Goal: Find specific page/section: Find specific page/section

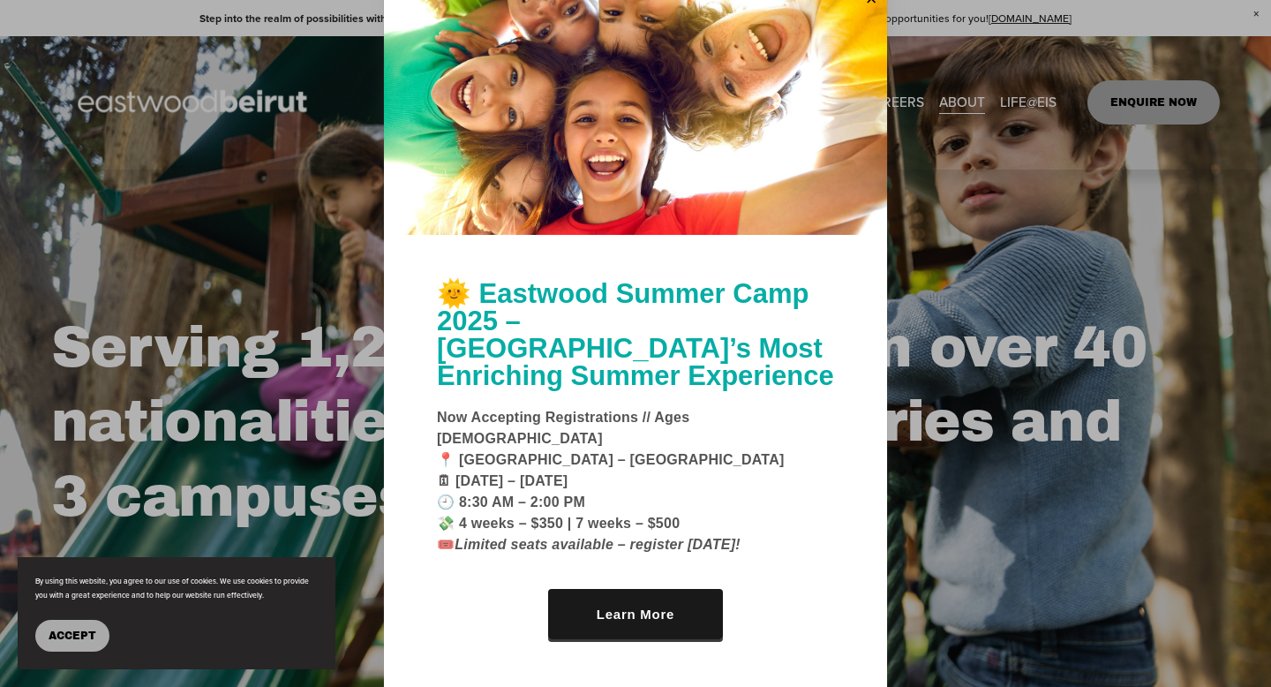
click at [894, 103] on div at bounding box center [635, 343] width 1271 height 687
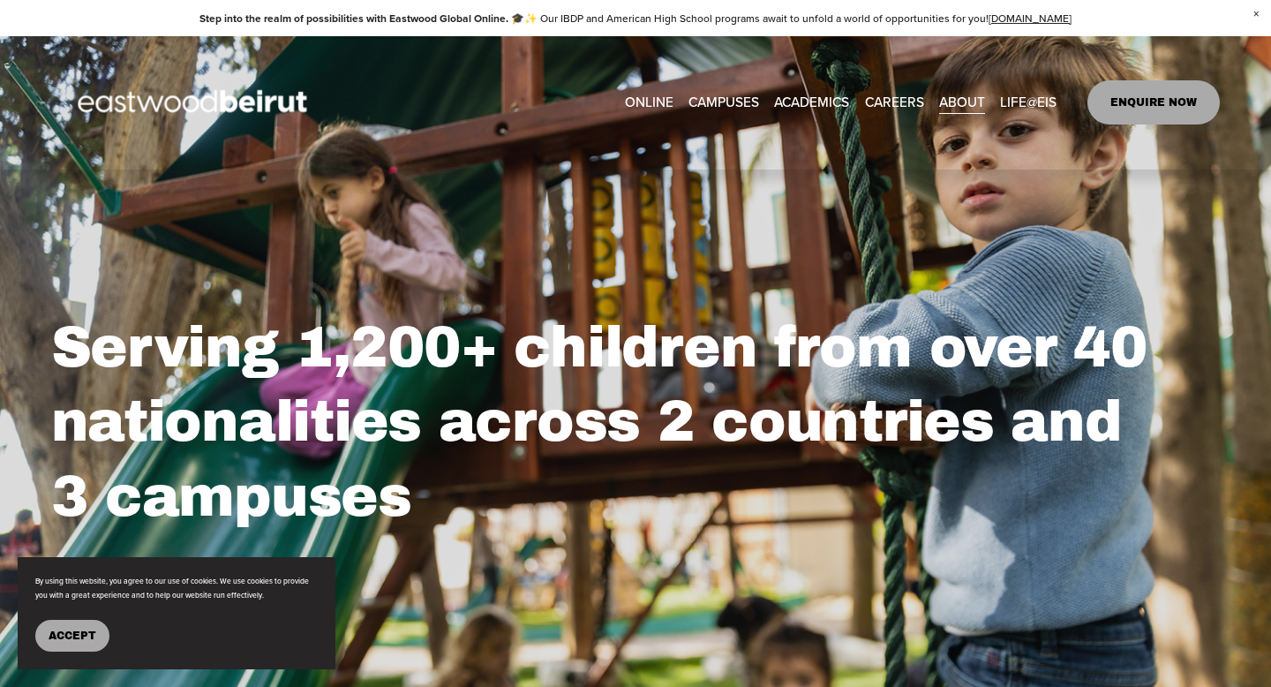
click at [894, 104] on link "CAREERS" at bounding box center [894, 102] width 59 height 27
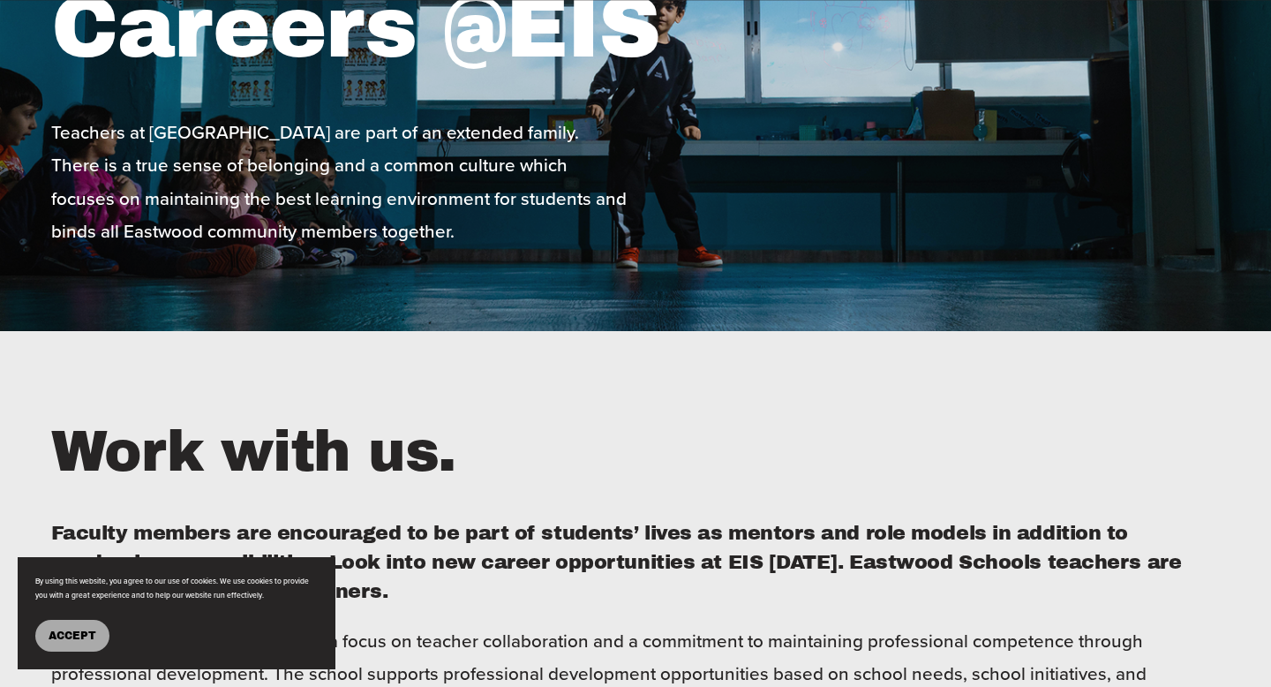
scroll to position [246, 0]
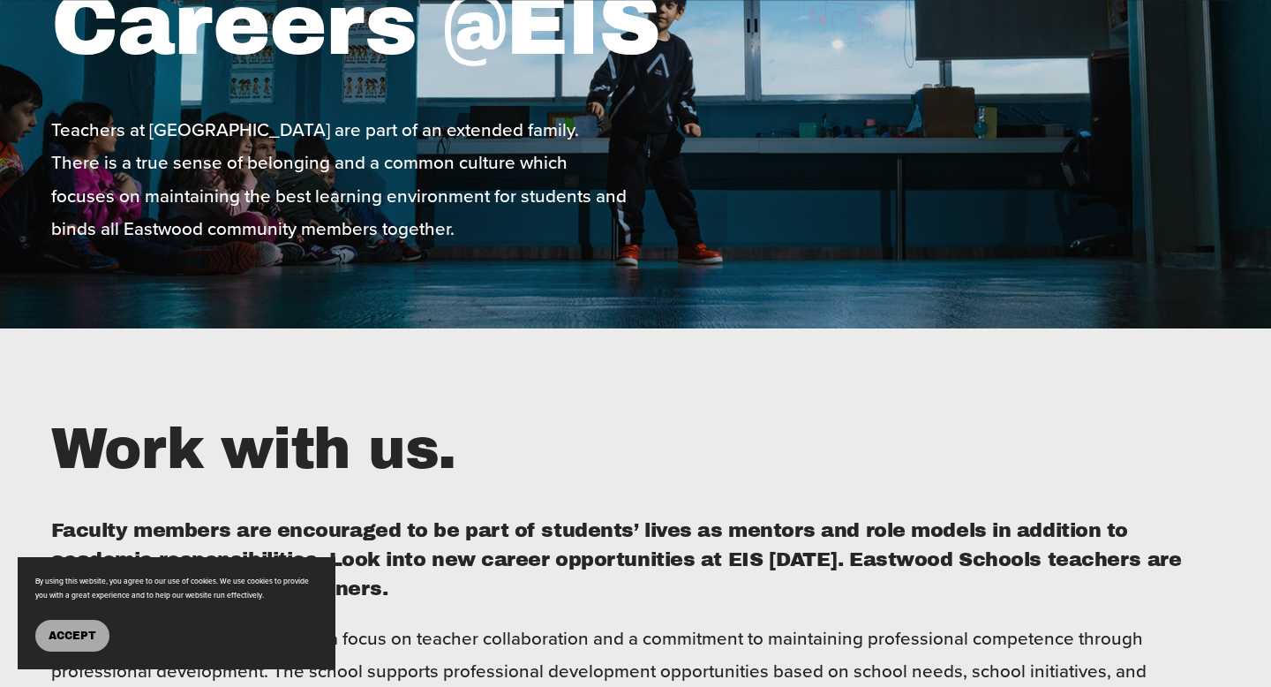
click at [50, 635] on span "Accept" at bounding box center [73, 636] width 48 height 12
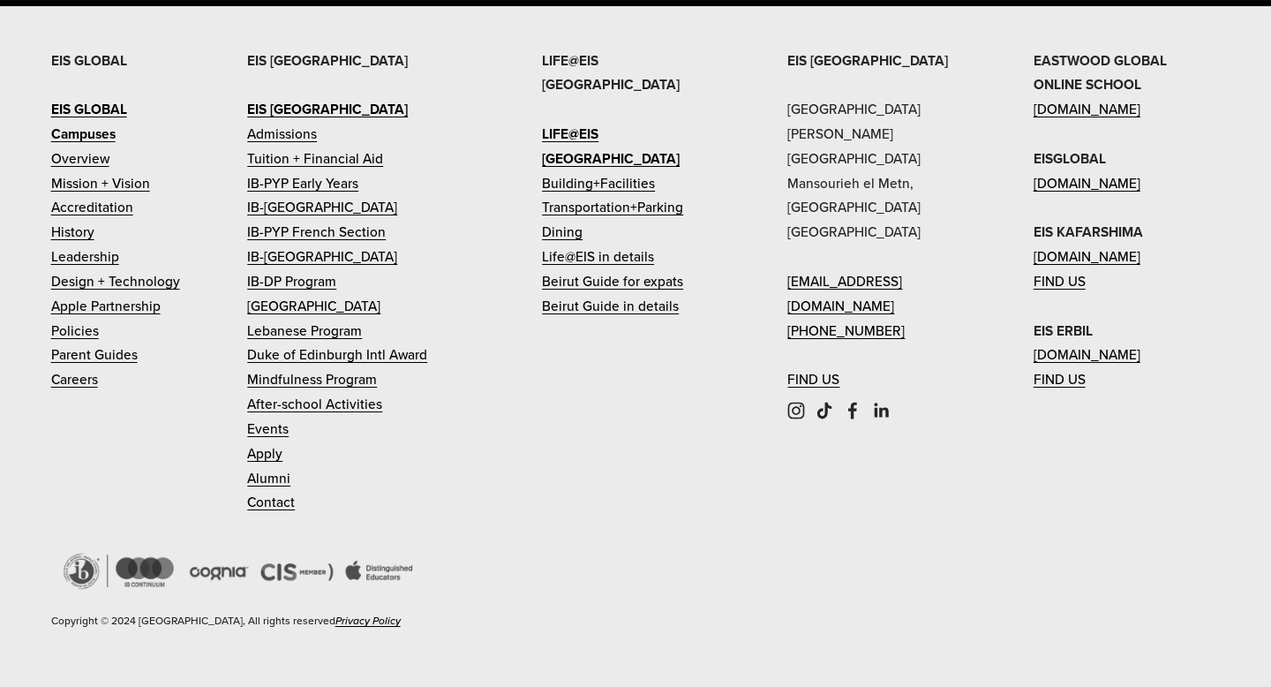
scroll to position [4231, 0]
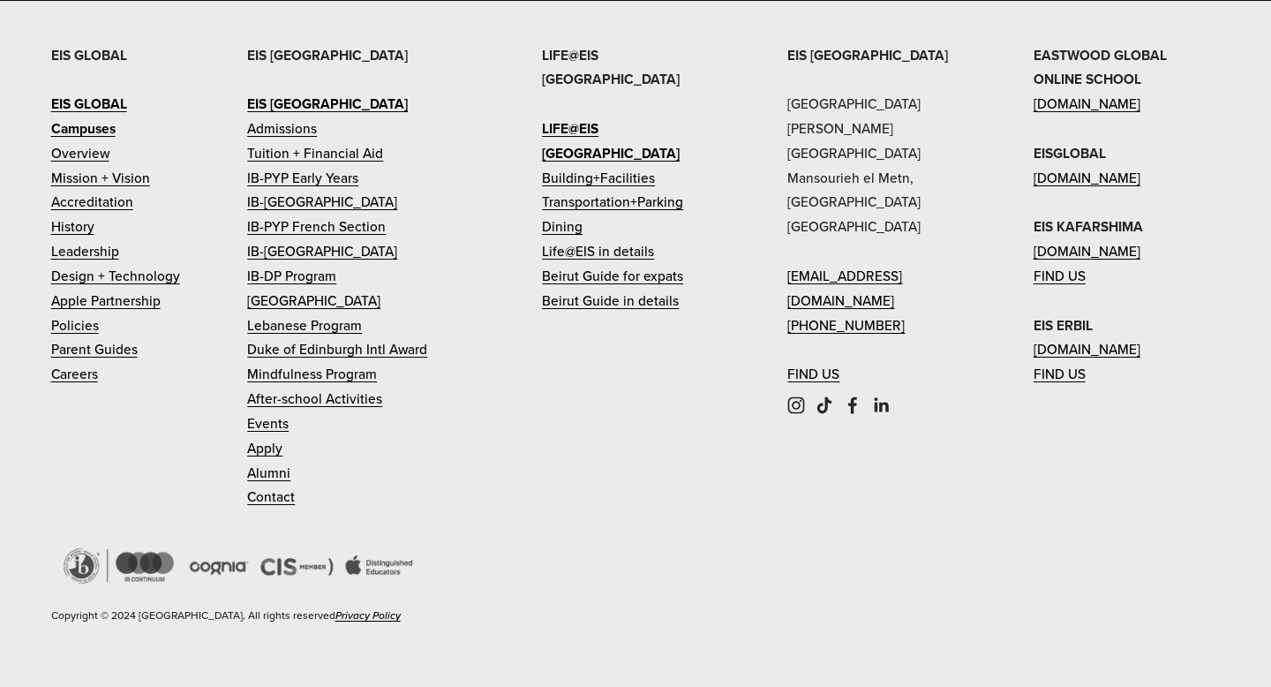
click at [83, 372] on link "Careers" at bounding box center [74, 374] width 47 height 25
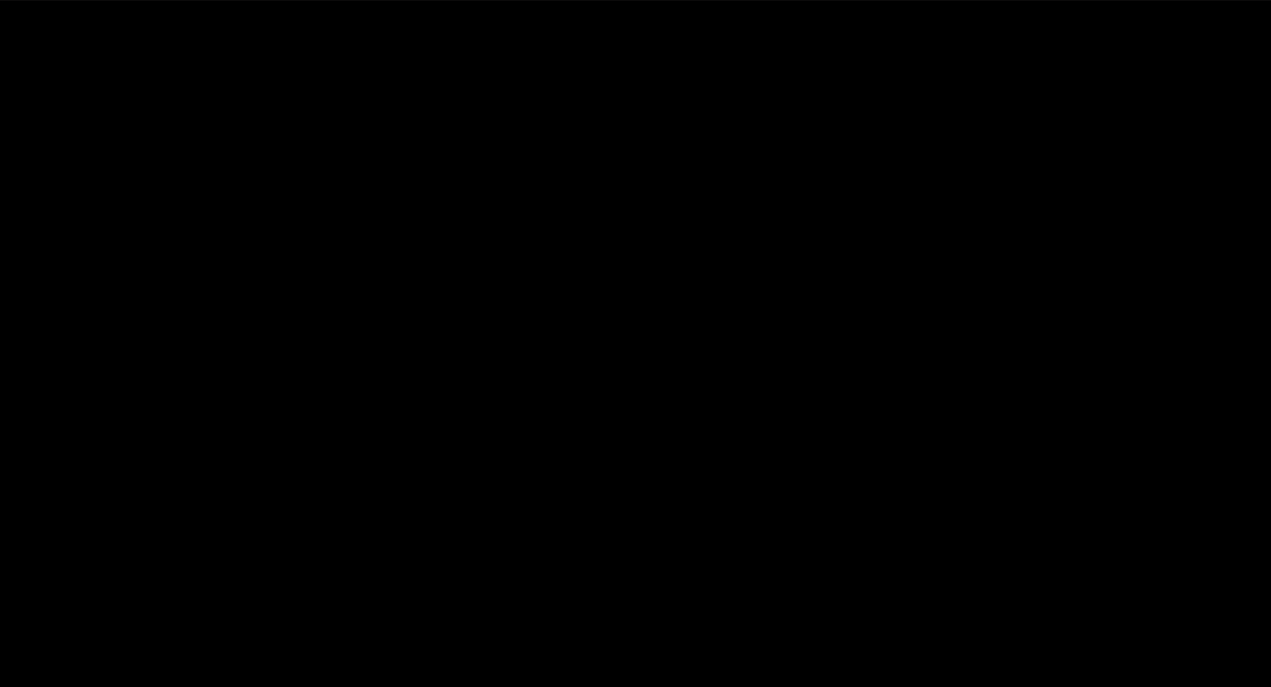
scroll to position [2971, 0]
